Goal: Book appointment/travel/reservation

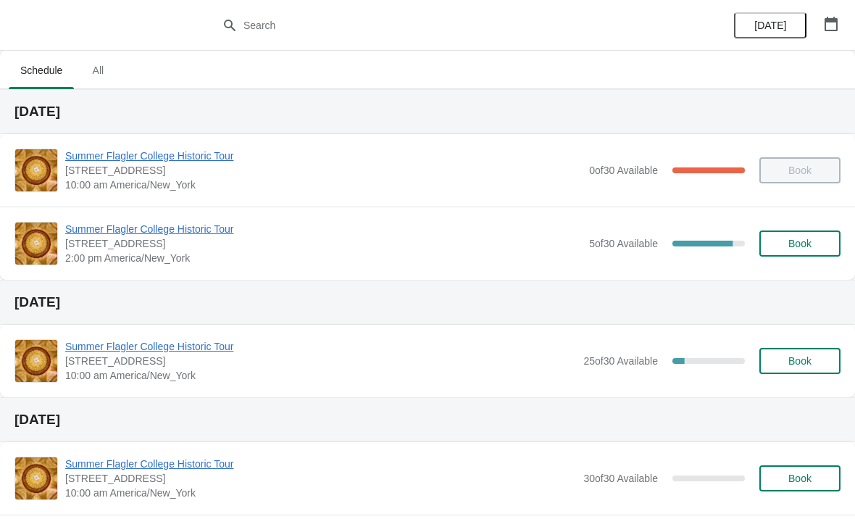
click at [778, 255] on button "Book" at bounding box center [799, 243] width 81 height 26
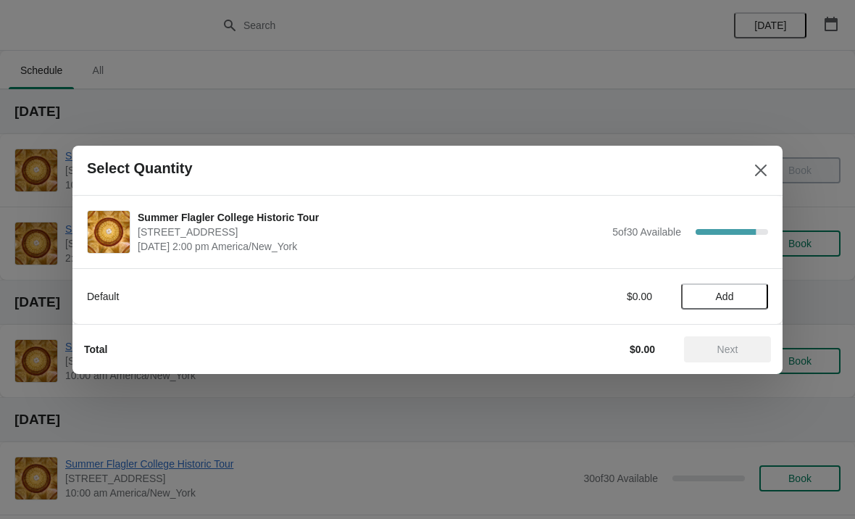
click at [721, 291] on span "Add" at bounding box center [725, 296] width 18 height 12
click at [739, 280] on div "Default $15.00 1" at bounding box center [427, 289] width 681 height 41
click at [753, 288] on icon at bounding box center [749, 295] width 15 height 15
click at [730, 348] on span "Next" at bounding box center [727, 349] width 21 height 12
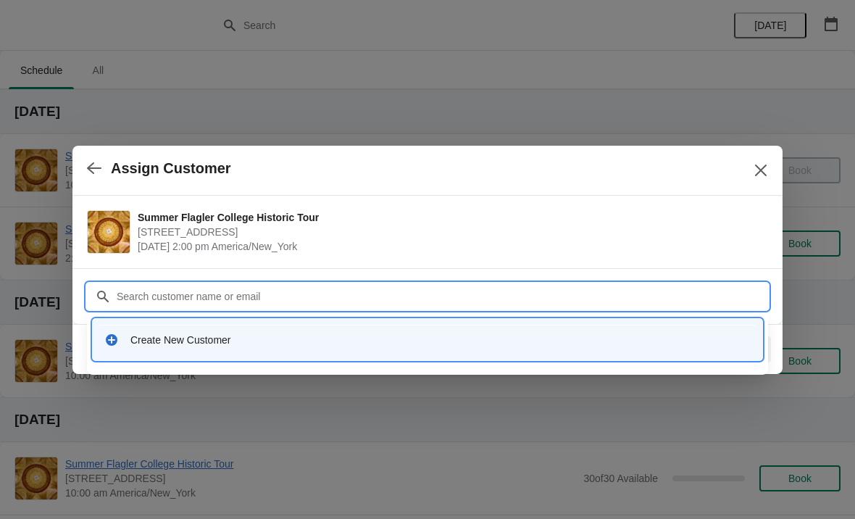
click at [210, 349] on div "Create New Customer" at bounding box center [427, 339] width 658 height 30
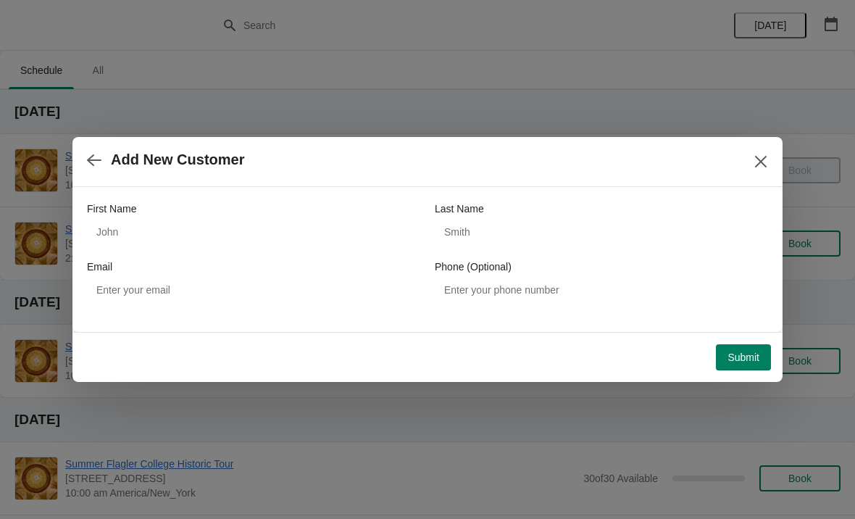
click at [135, 211] on label "First Name" at bounding box center [111, 208] width 49 height 14
click at [135, 219] on input "First Name" at bounding box center [253, 232] width 333 height 26
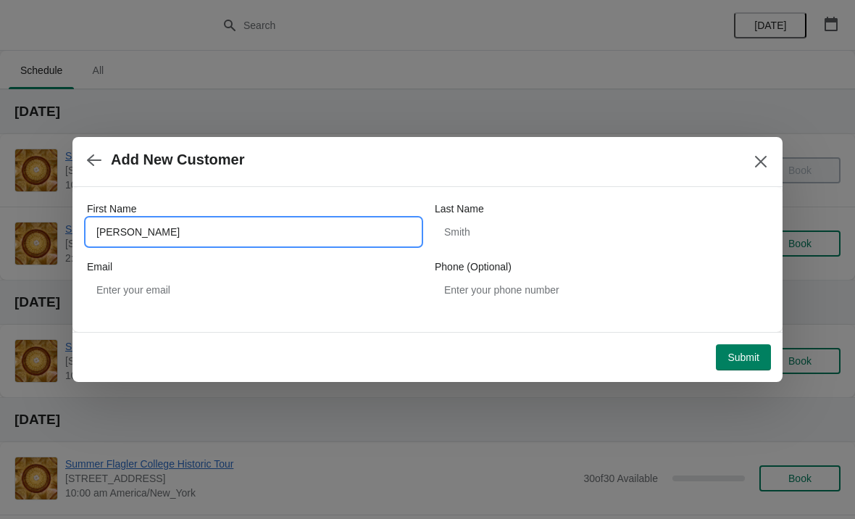
type input "[PERSON_NAME]"
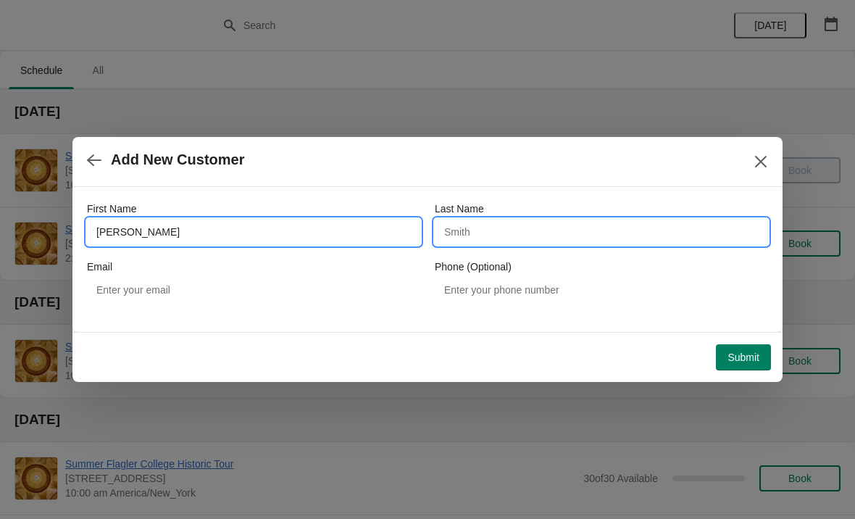
click at [446, 235] on input "Last Name" at bounding box center [601, 232] width 333 height 26
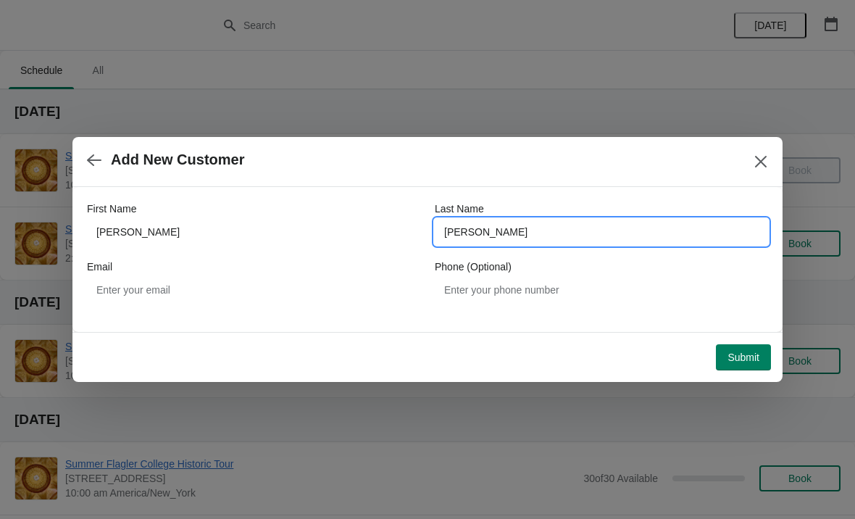
type input "[PERSON_NAME]"
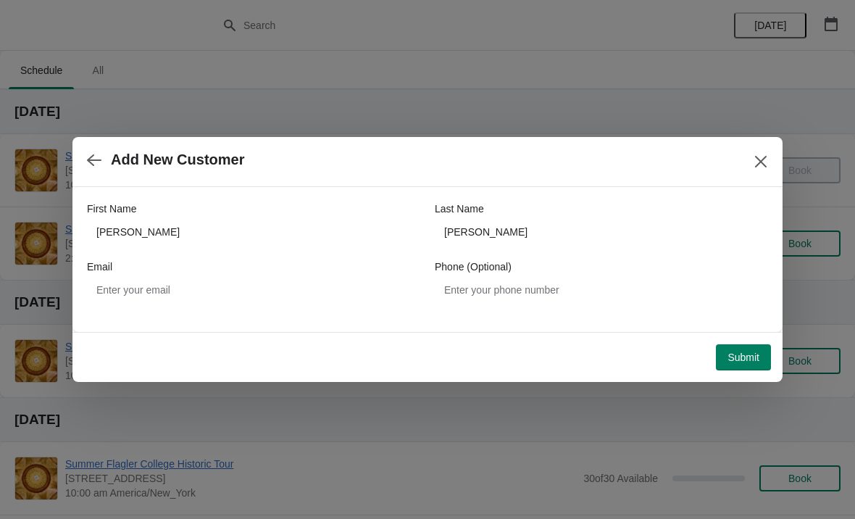
click at [730, 354] on span "Submit" at bounding box center [743, 357] width 32 height 12
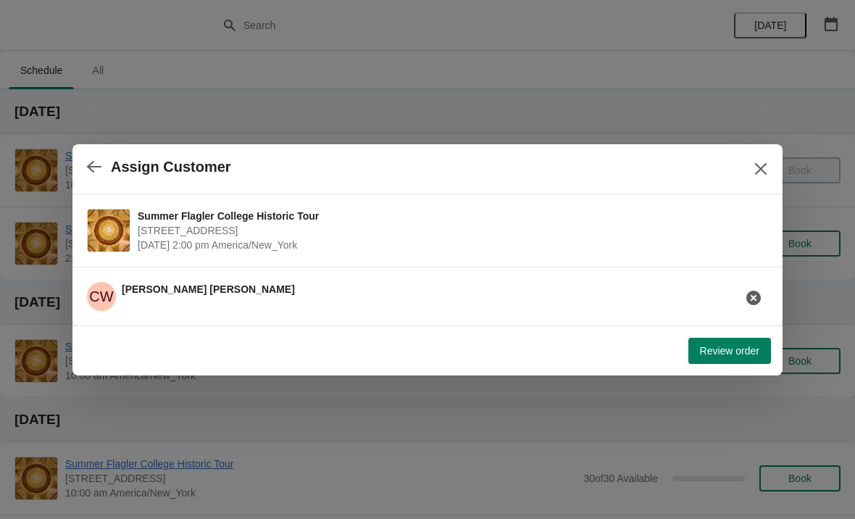
click at [727, 356] on span "Review order" at bounding box center [729, 351] width 59 height 12
